Goal: Information Seeking & Learning: Understand process/instructions

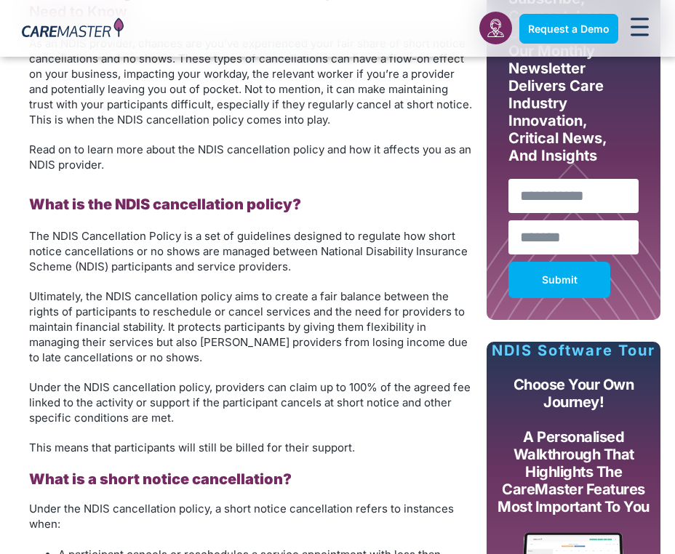
scroll to position [800, 0]
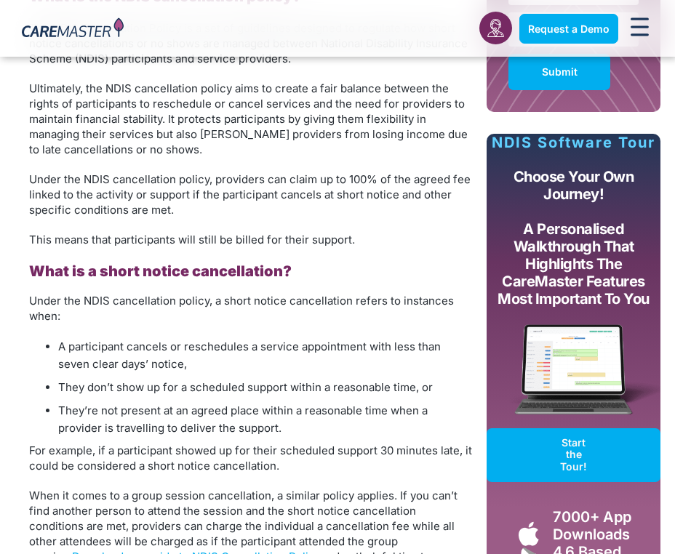
scroll to position [946, 0]
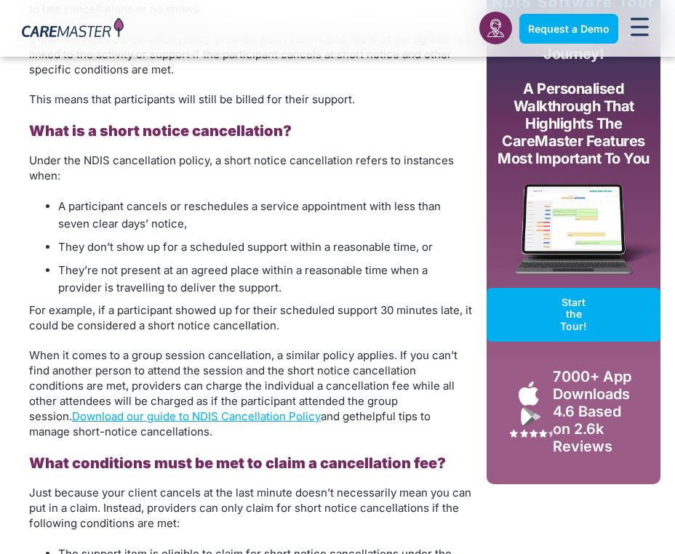
scroll to position [1091, 0]
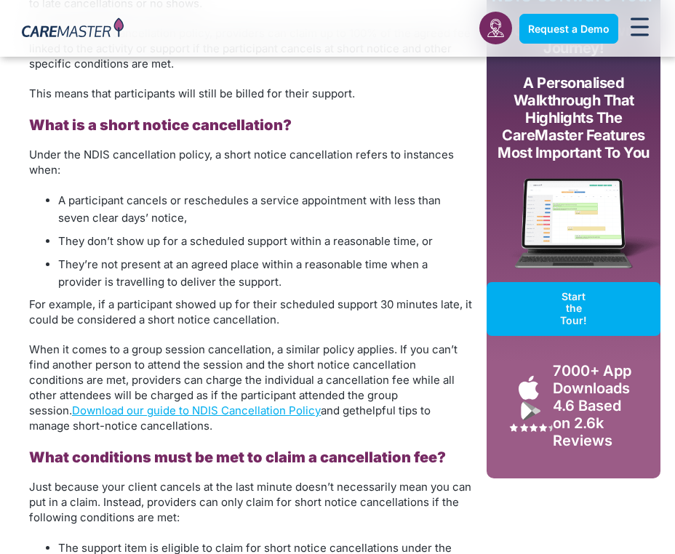
click at [269, 203] on span "A participant cancels or reschedules a service appointment with less than seven…" at bounding box center [249, 209] width 383 height 31
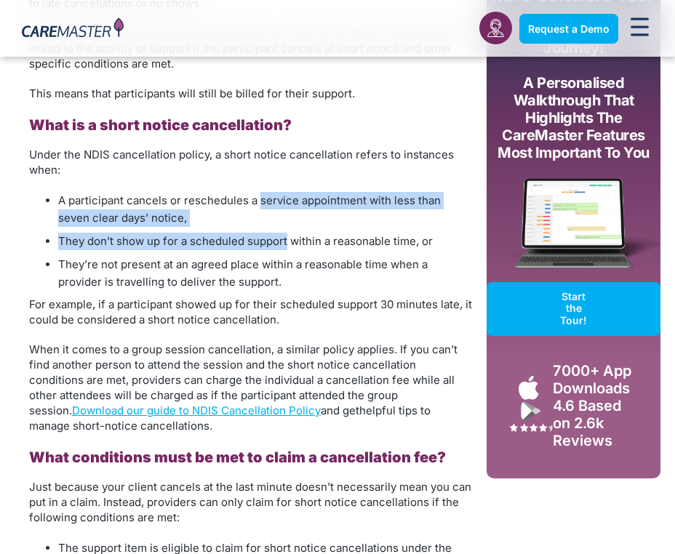
drag, startPoint x: 259, startPoint y: 185, endPoint x: 285, endPoint y: 229, distance: 51.5
click at [282, 220] on li "A participant cancels or reschedules a service appointment with less than seven…" at bounding box center [265, 209] width 414 height 35
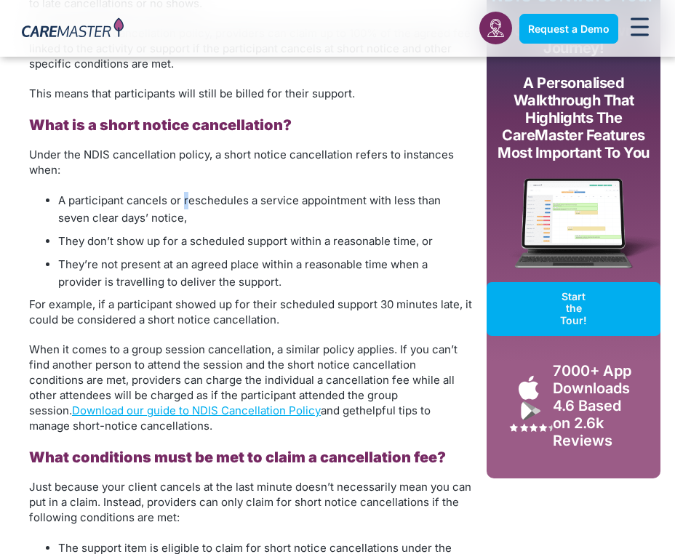
click at [183, 208] on li "A participant cancels or reschedules a service appointment with less than seven…" at bounding box center [265, 209] width 414 height 35
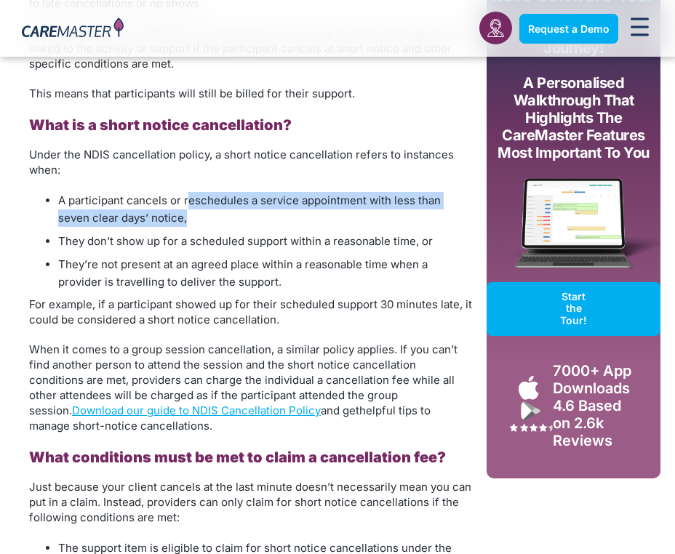
click at [180, 210] on li "A participant cancels or reschedules a service appointment with less than seven…" at bounding box center [265, 209] width 414 height 35
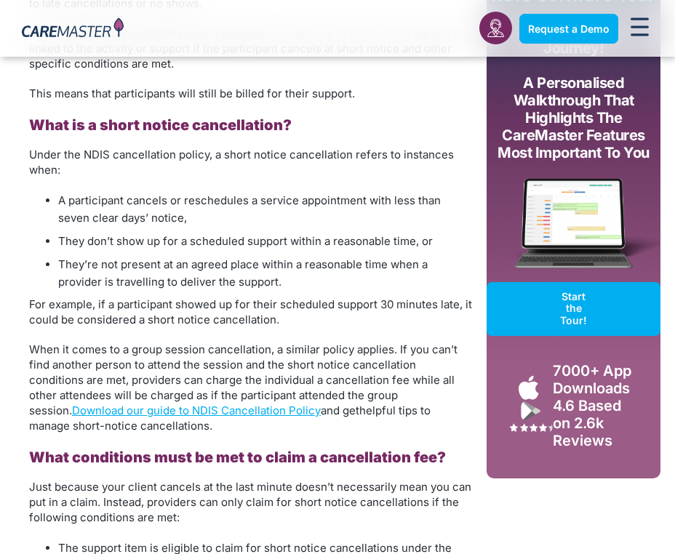
click at [366, 218] on li "A participant cancels or reschedules a service appointment with less than seven…" at bounding box center [265, 209] width 414 height 35
